Goal: Book appointment/travel/reservation

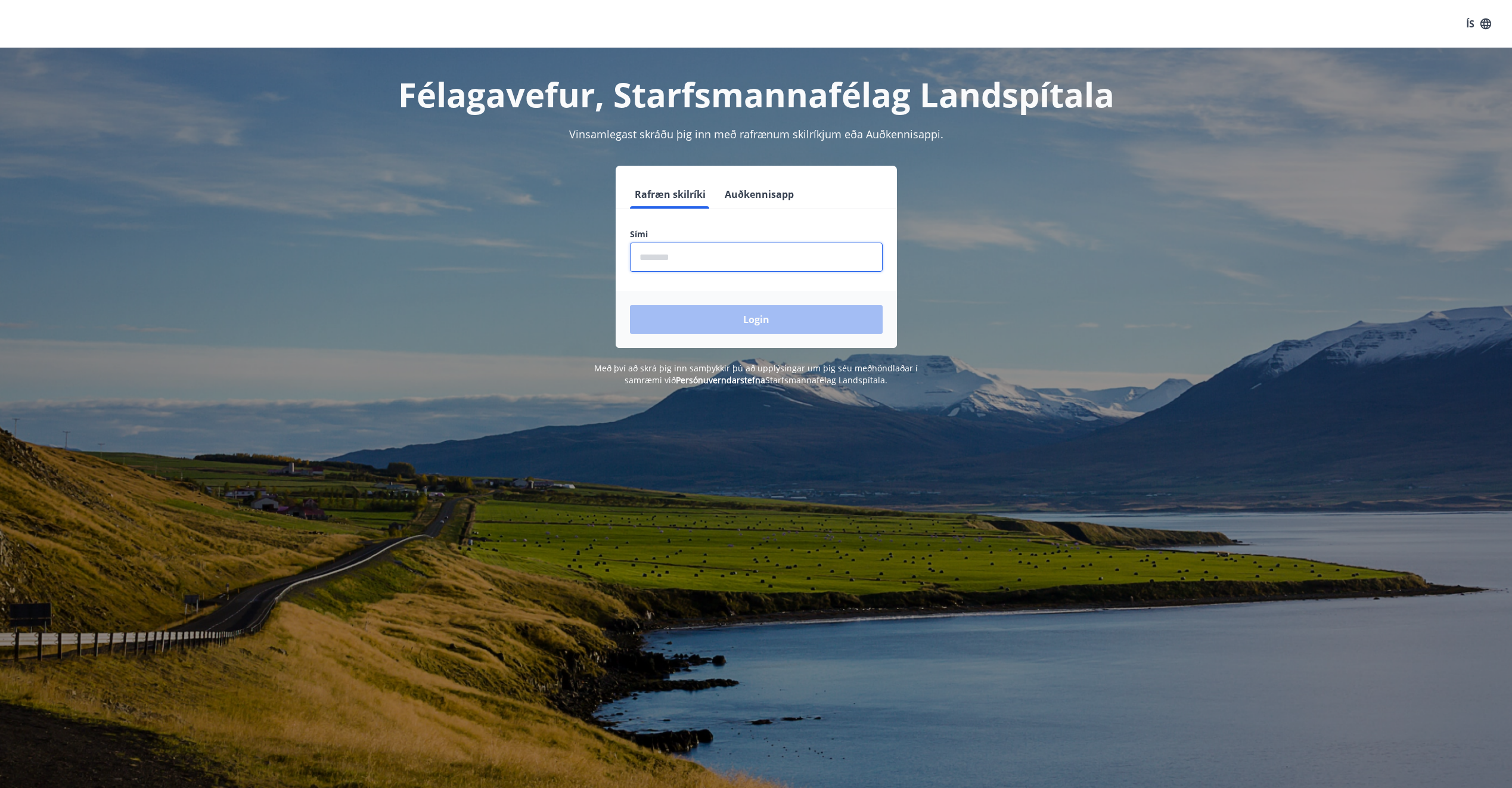
click at [667, 264] on input "phone" at bounding box center [756, 257] width 253 height 29
type input "********"
click at [743, 314] on button "Login" at bounding box center [756, 320] width 253 height 29
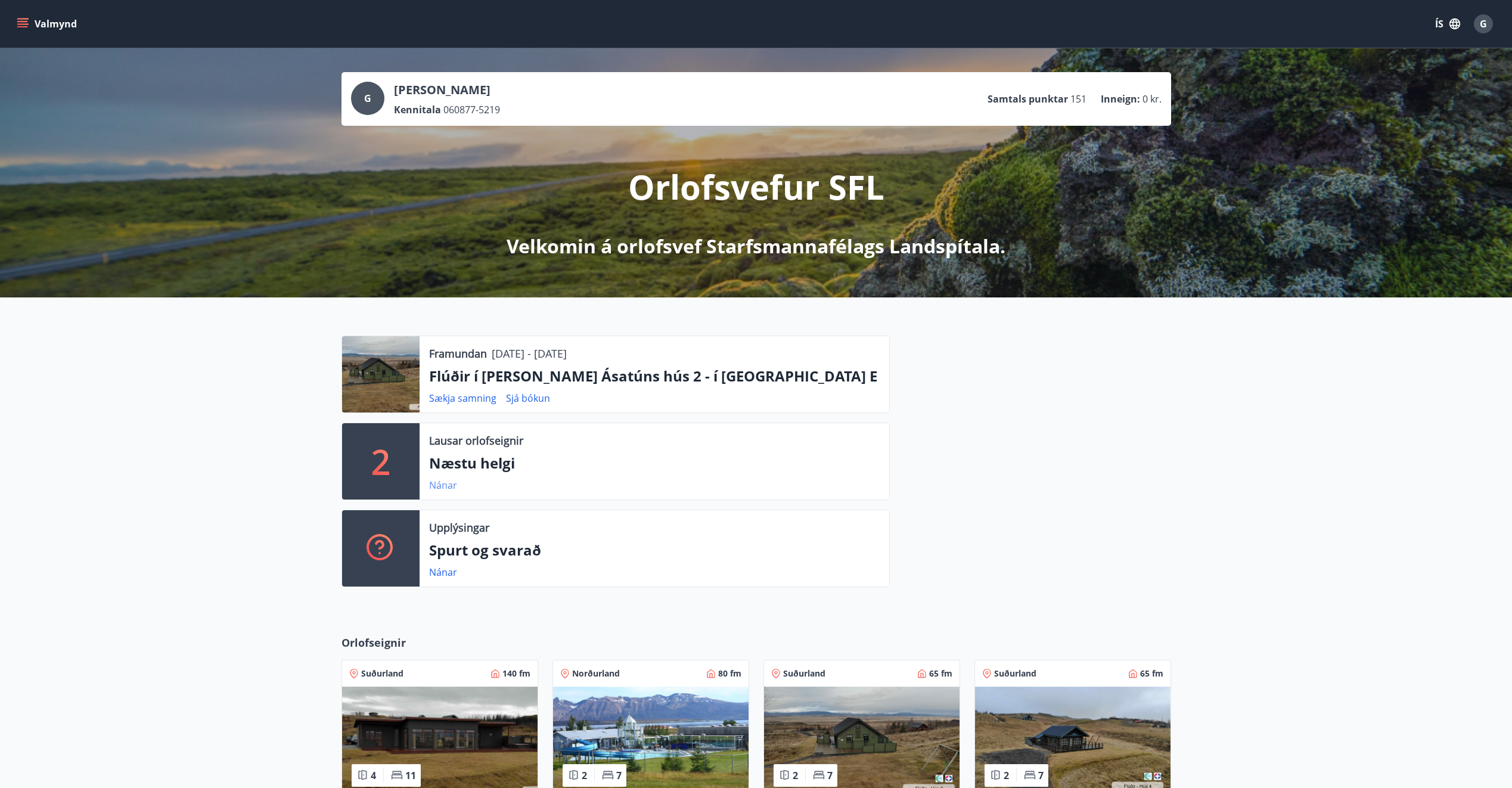
click at [437, 485] on link "Nánar" at bounding box center [443, 485] width 28 height 13
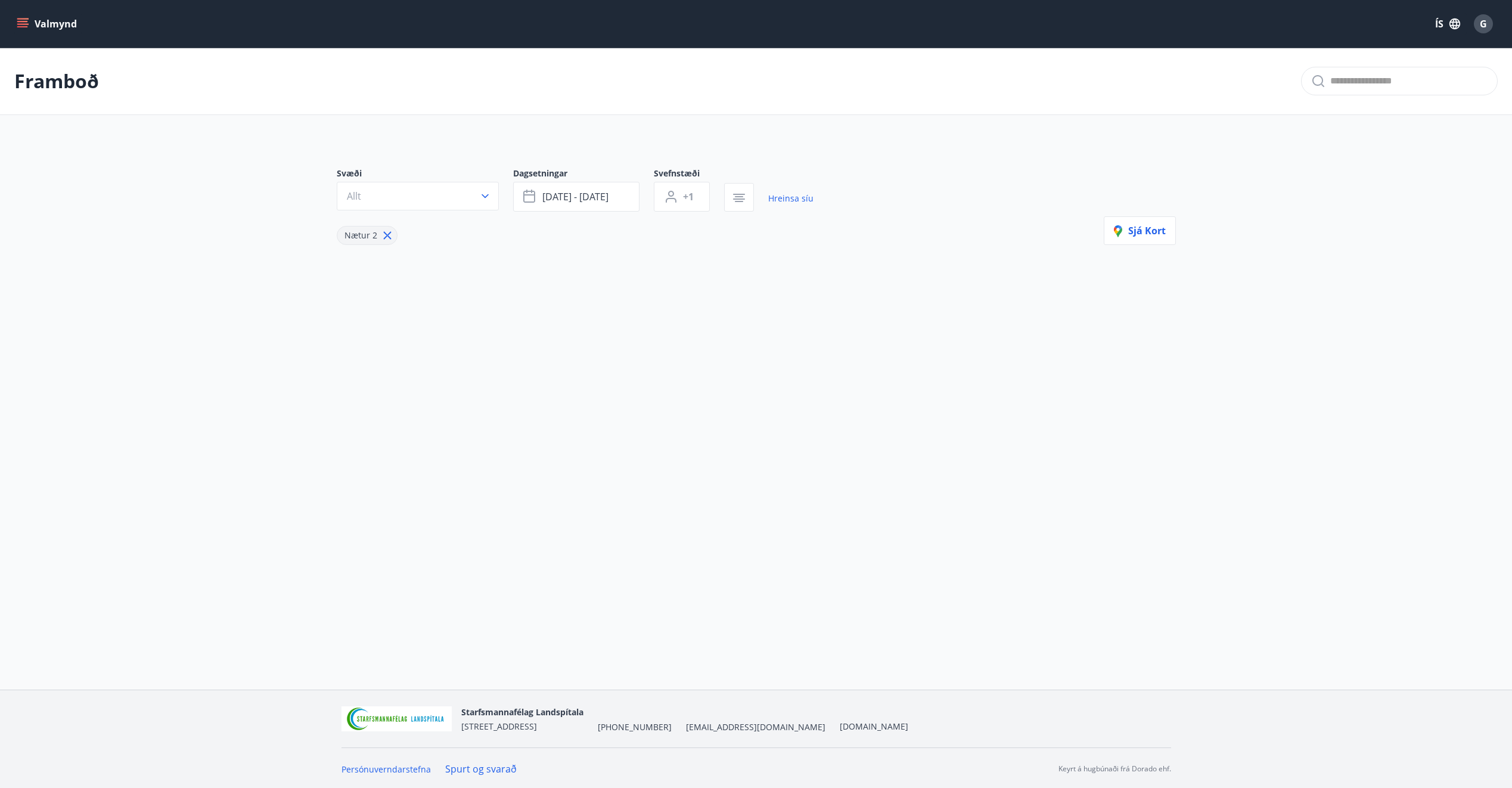
type input "*"
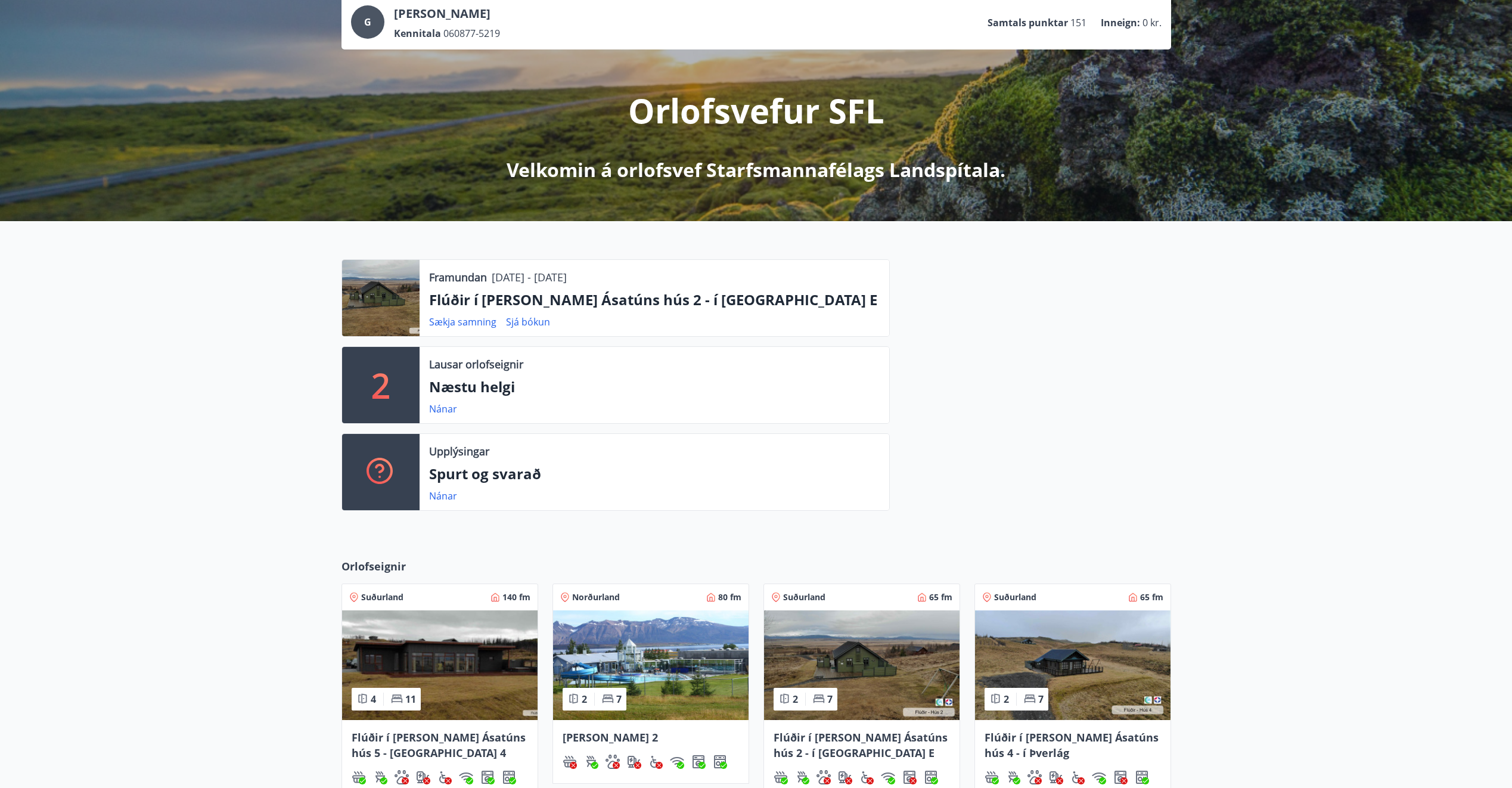
scroll to position [60, 0]
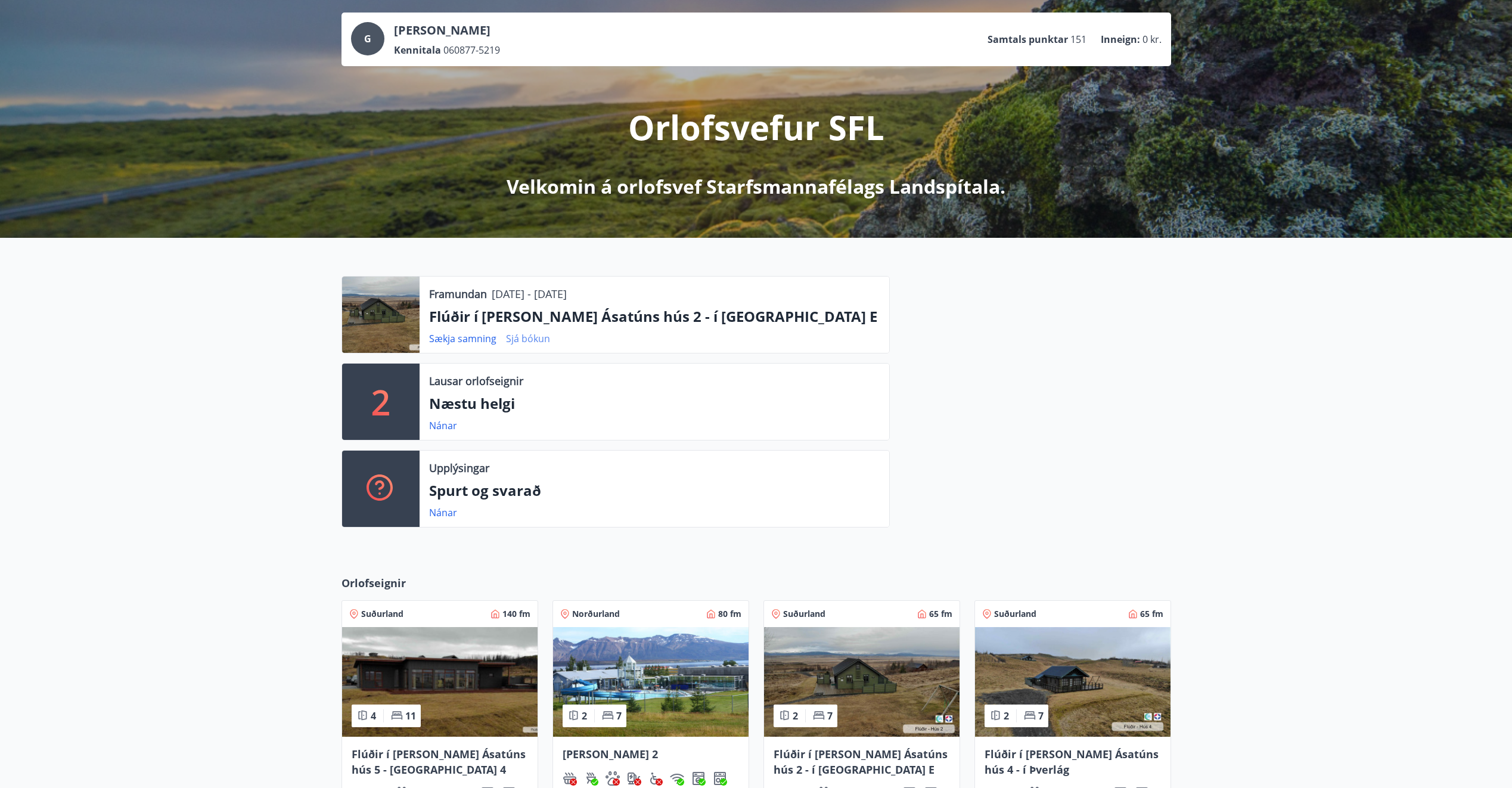
click at [533, 335] on link "Sjá bókun" at bounding box center [528, 338] width 44 height 13
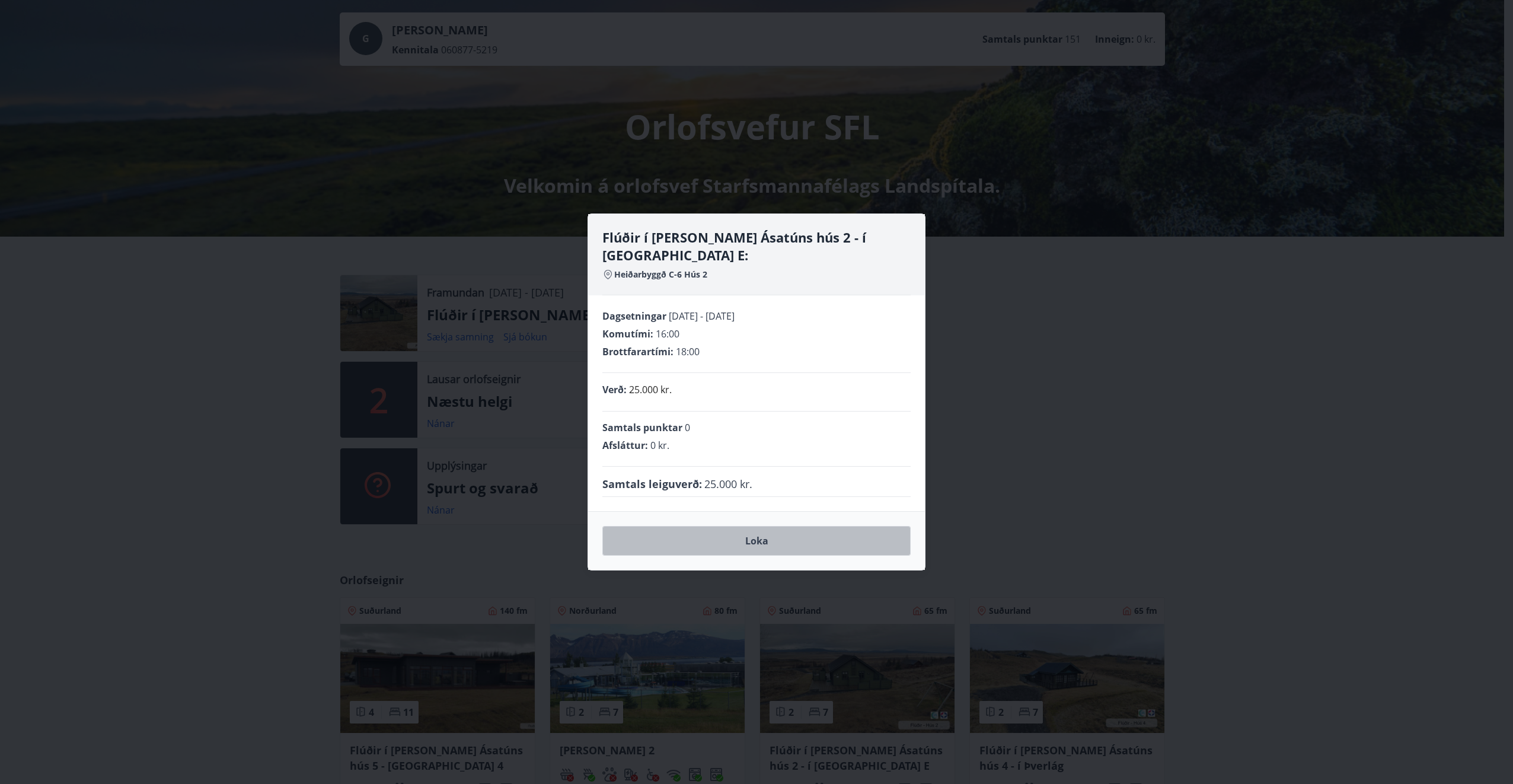
click at [750, 533] on button "Loka" at bounding box center [756, 541] width 308 height 30
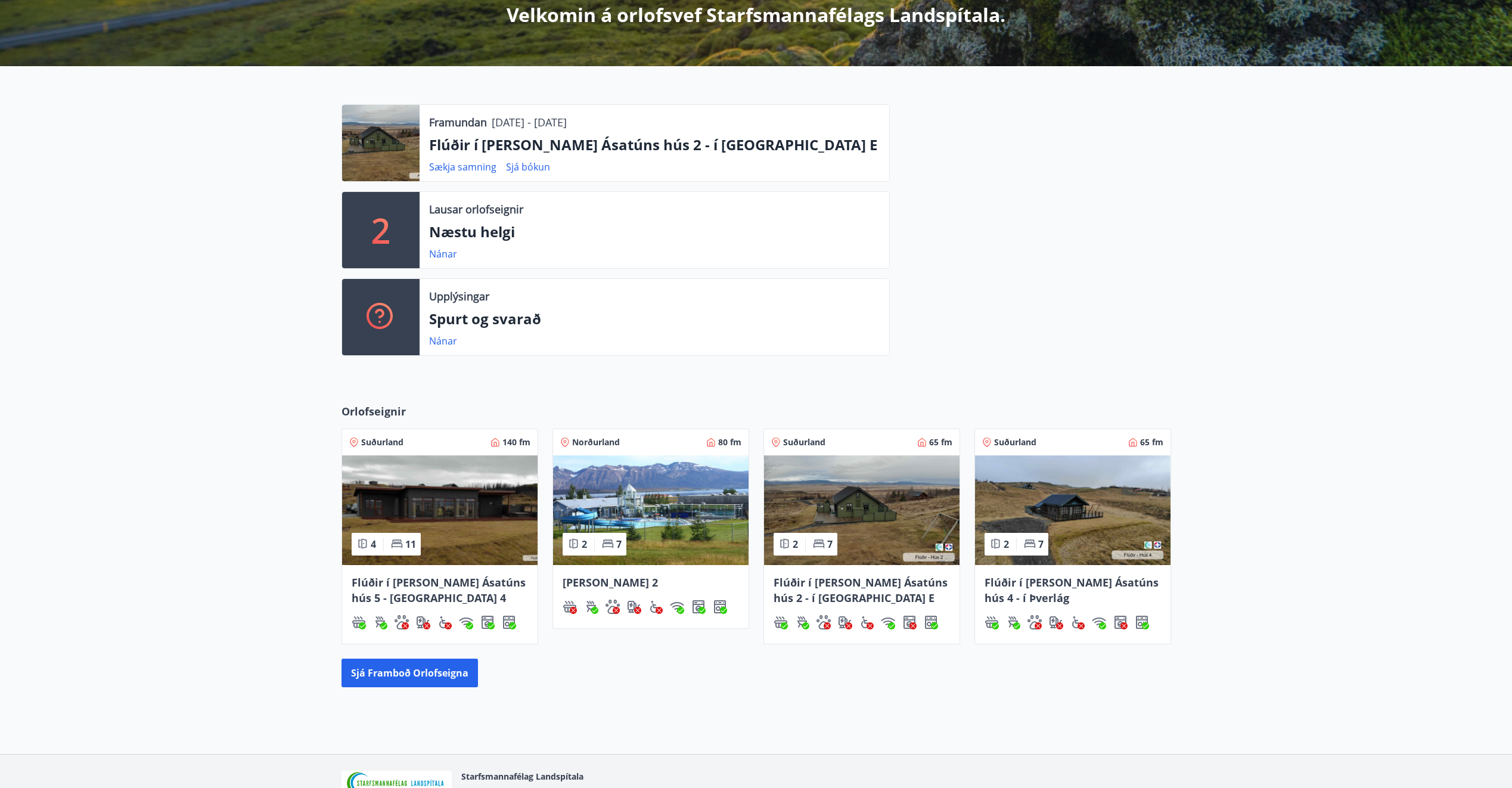
scroll to position [238, 0]
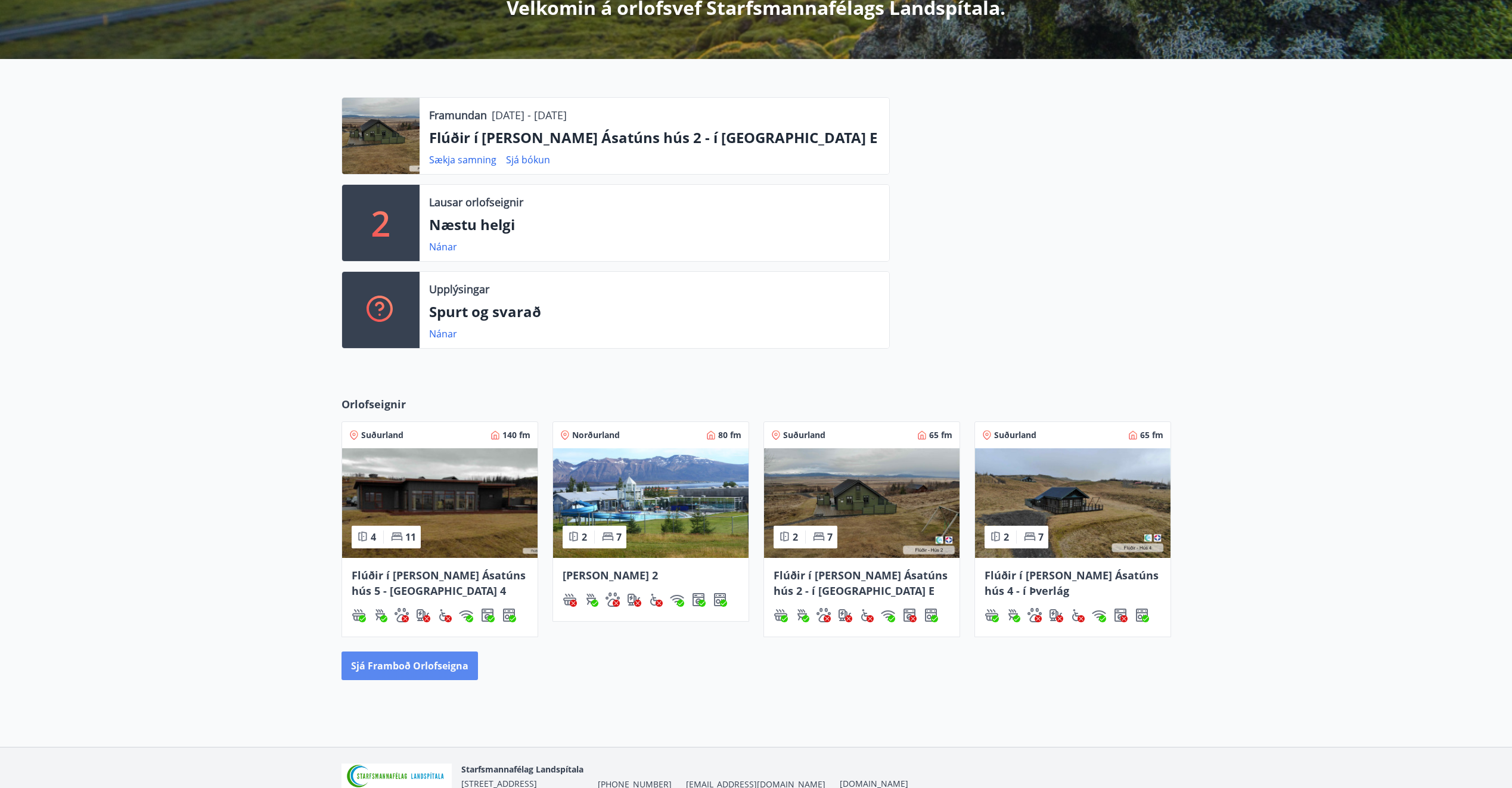
click at [409, 668] on button "Sjá framboð orlofseigna" at bounding box center [409, 666] width 137 height 29
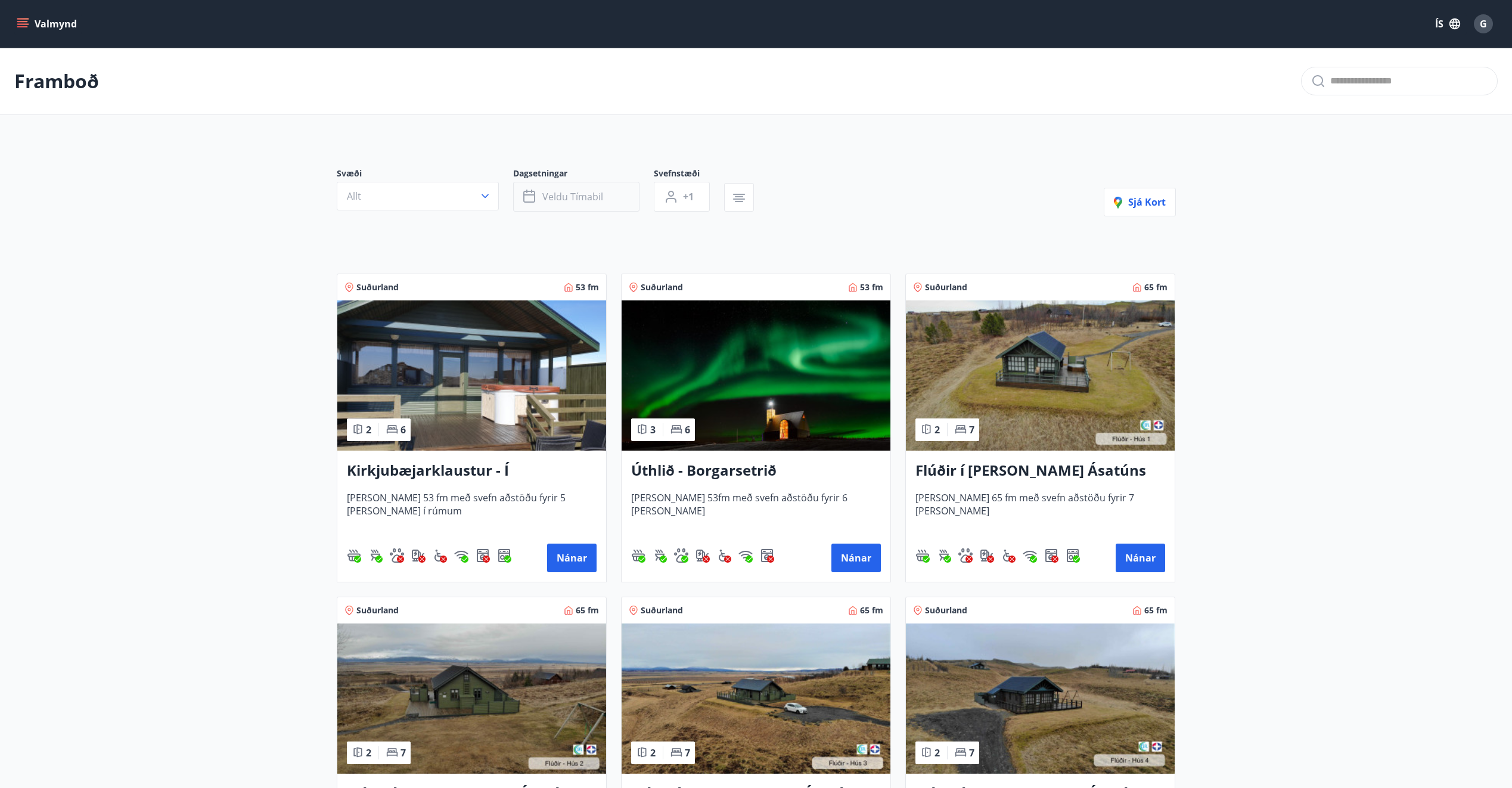
click at [545, 194] on span "Veldu tímabil" at bounding box center [573, 197] width 61 height 13
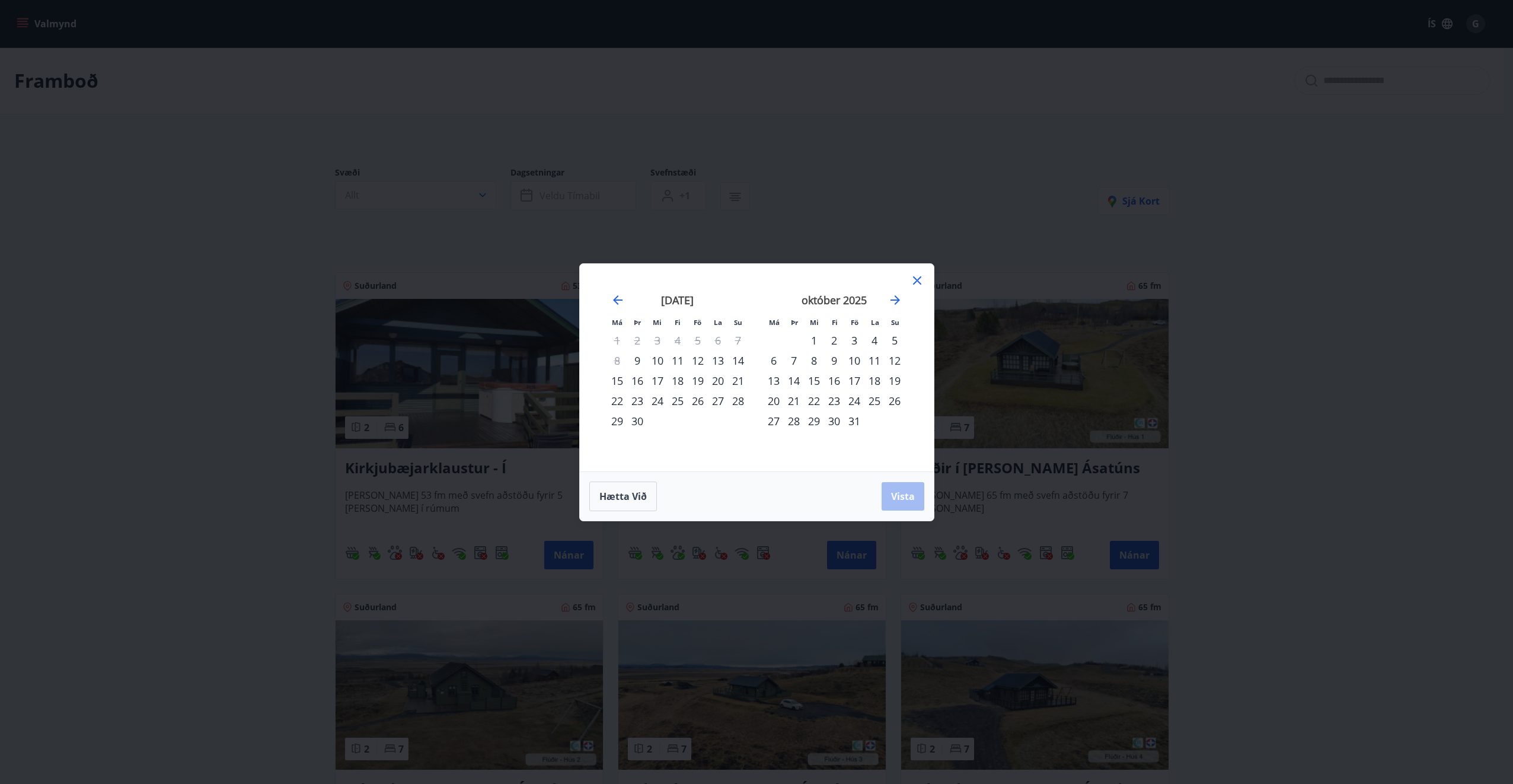
drag, startPoint x: 915, startPoint y: 282, endPoint x: 907, endPoint y: 272, distance: 12.8
click at [915, 282] on icon at bounding box center [917, 280] width 14 height 14
